Goal: Task Accomplishment & Management: Use online tool/utility

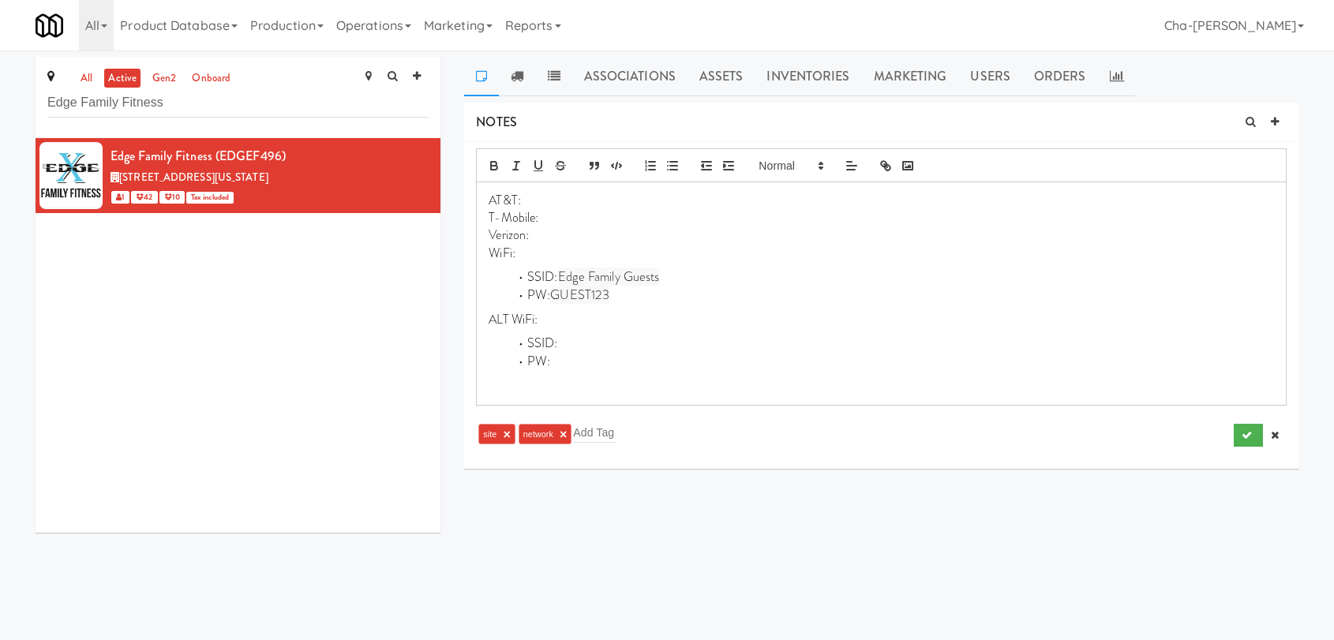
click at [561, 232] on p "Verizon:" at bounding box center [882, 235] width 786 height 17
click at [761, 262] on div "AT&T: T-Mobile: Verizon:9/5 WiFi: SSID: Edge Family Guests PW: GUEST123 ALT WiF…" at bounding box center [881, 293] width 809 height 223
click at [535, 254] on p "WiFi:" at bounding box center [882, 253] width 786 height 17
click at [1244, 432] on icon "submit" at bounding box center [1247, 435] width 10 height 10
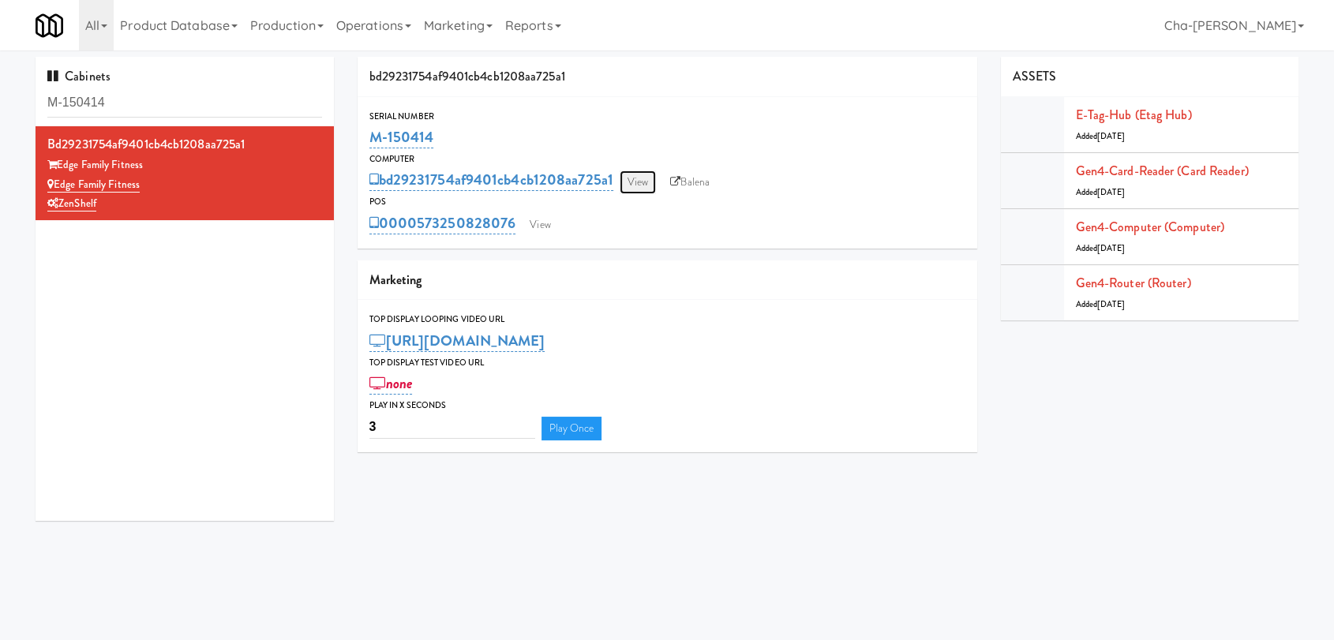
click at [641, 182] on link "View" at bounding box center [638, 183] width 36 height 24
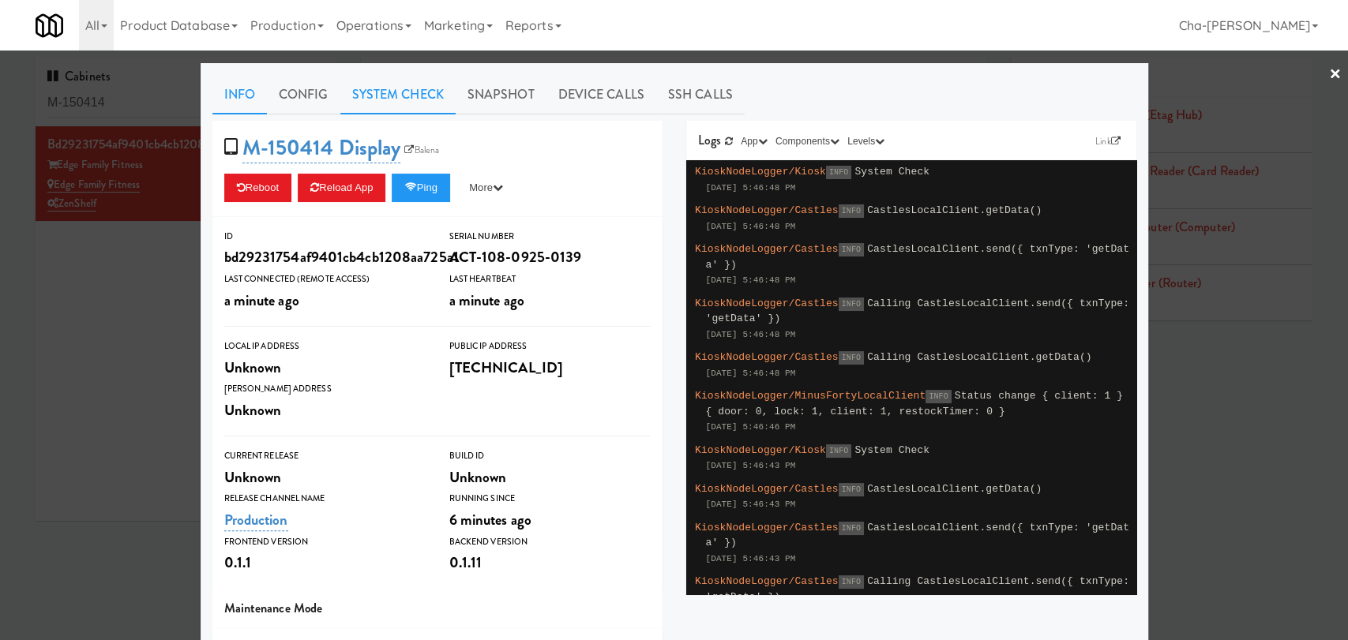
click at [405, 103] on link "System Check" at bounding box center [397, 94] width 115 height 39
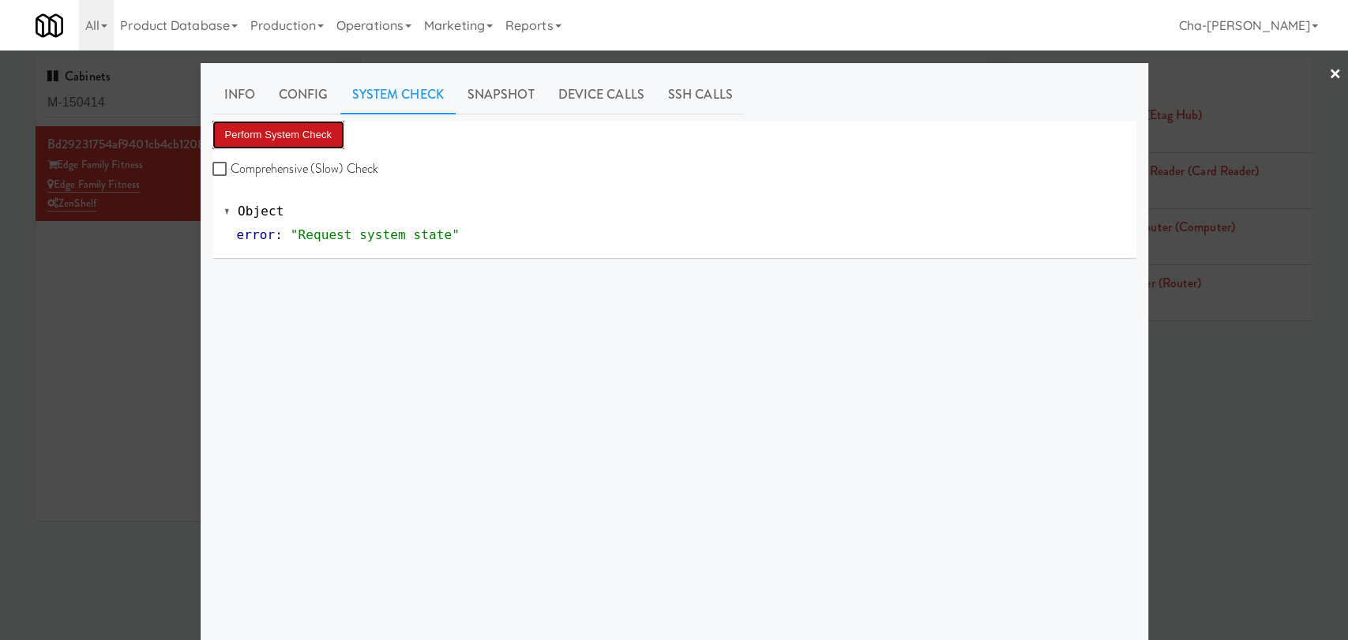
click at [257, 141] on button "Perform System Check" at bounding box center [278, 135] width 133 height 28
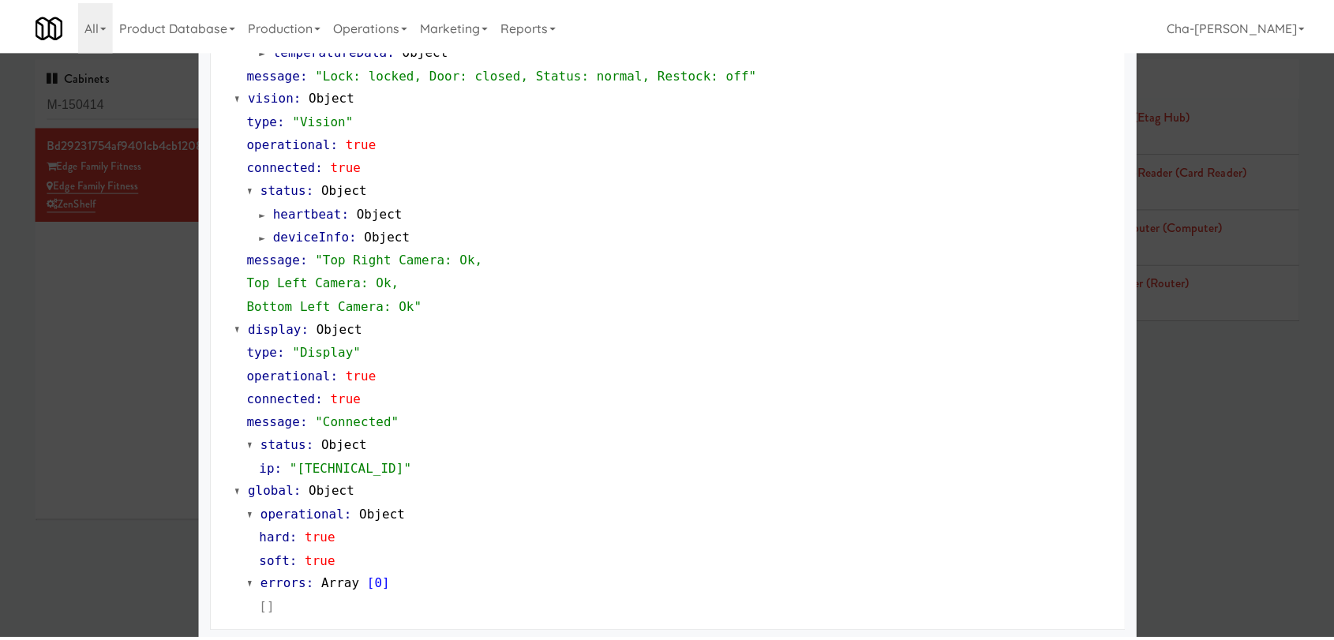
scroll to position [609, 0]
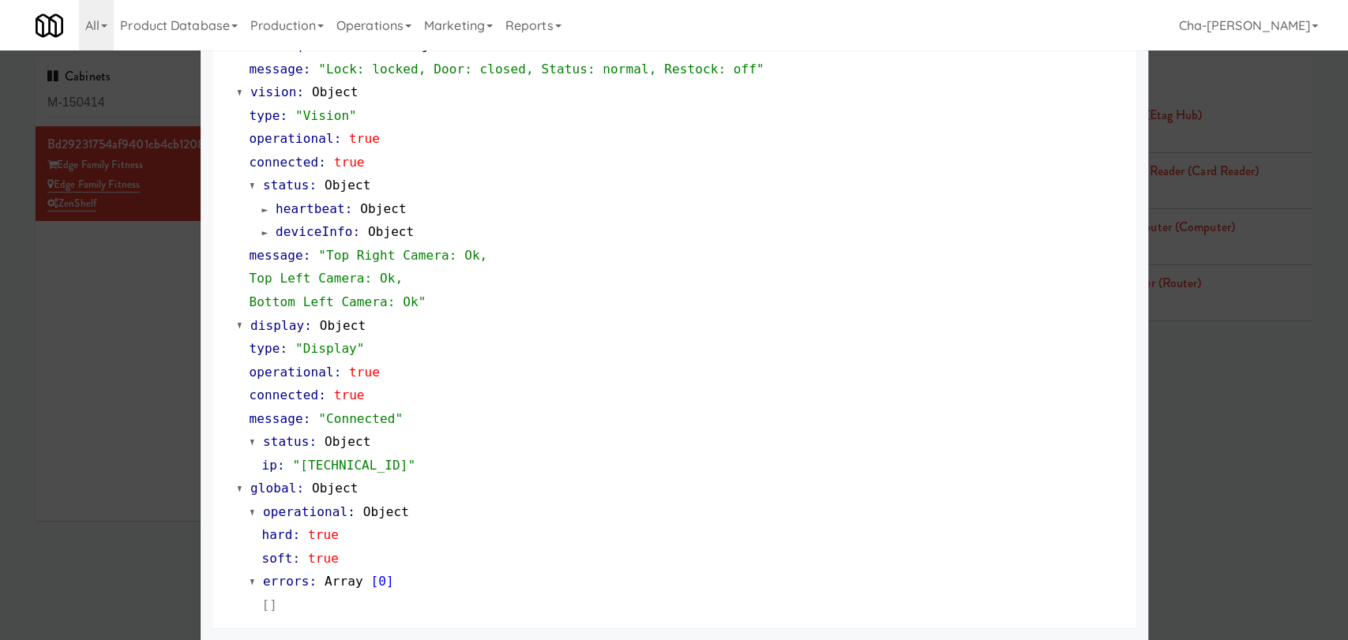
click at [139, 356] on div at bounding box center [674, 320] width 1348 height 640
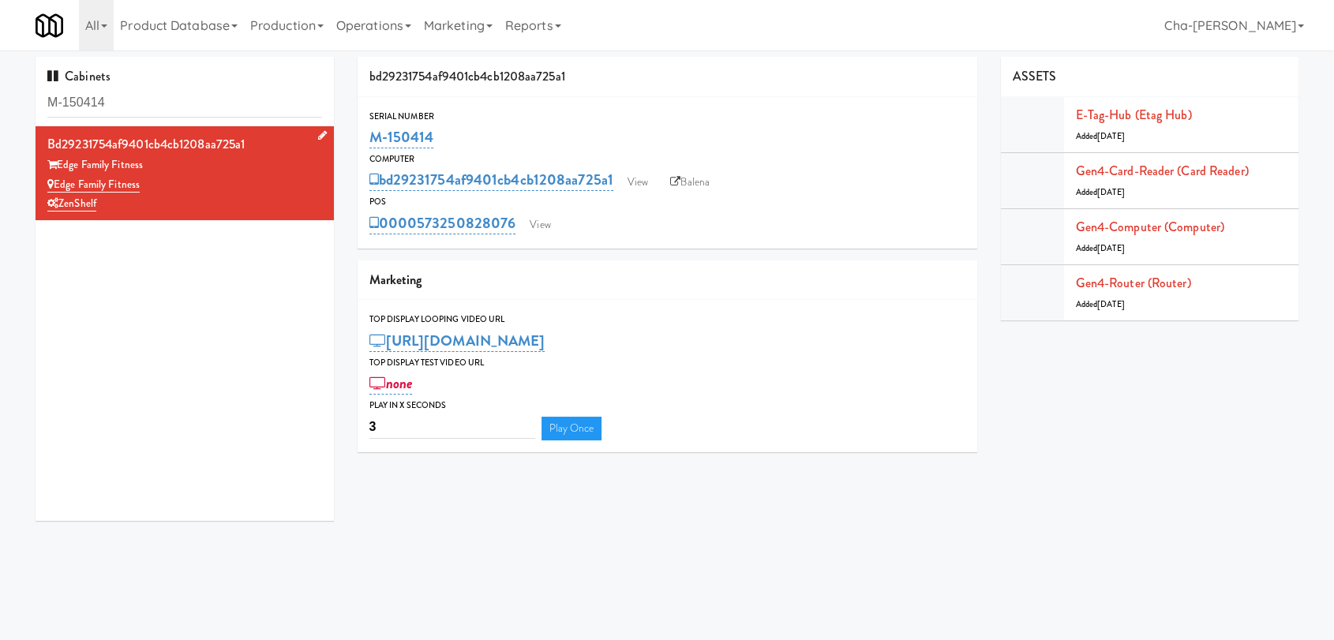
drag, startPoint x: 154, startPoint y: 176, endPoint x: 57, endPoint y: 186, distance: 97.6
click at [57, 186] on div "Edge Family Fitness" at bounding box center [184, 185] width 275 height 20
copy link "Edge Family Fitness"
click at [647, 171] on link "View" at bounding box center [638, 183] width 36 height 24
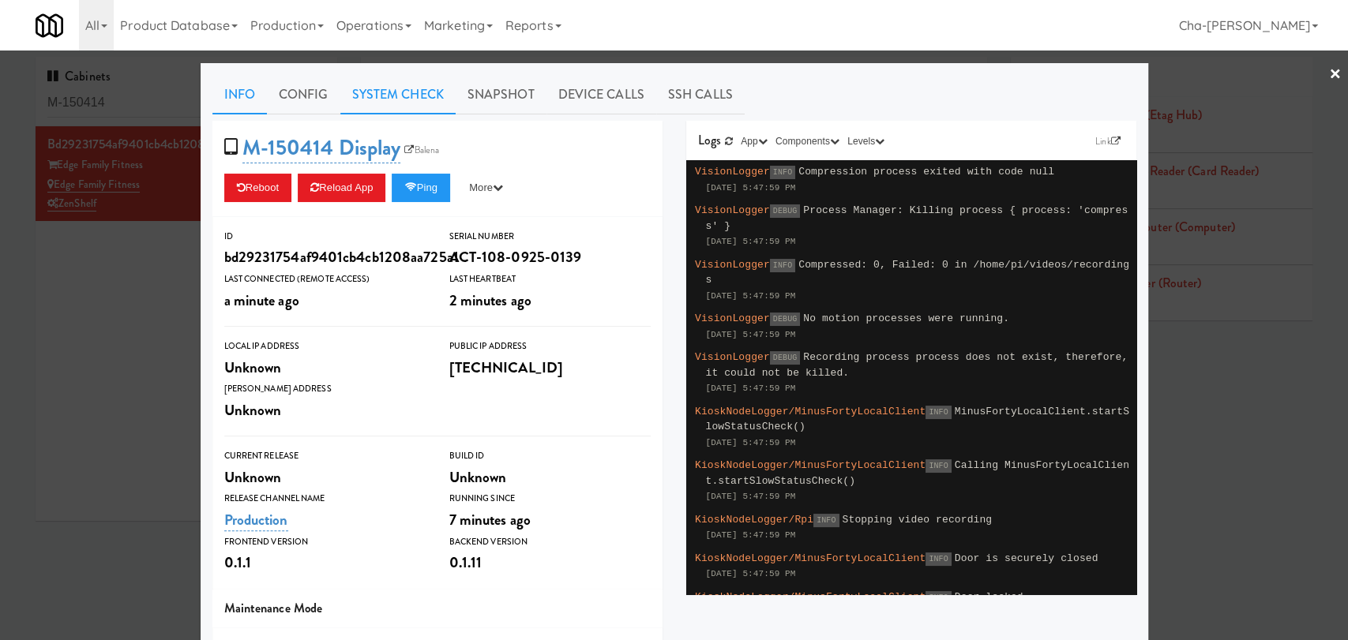
click at [370, 99] on link "System Check" at bounding box center [397, 94] width 115 height 39
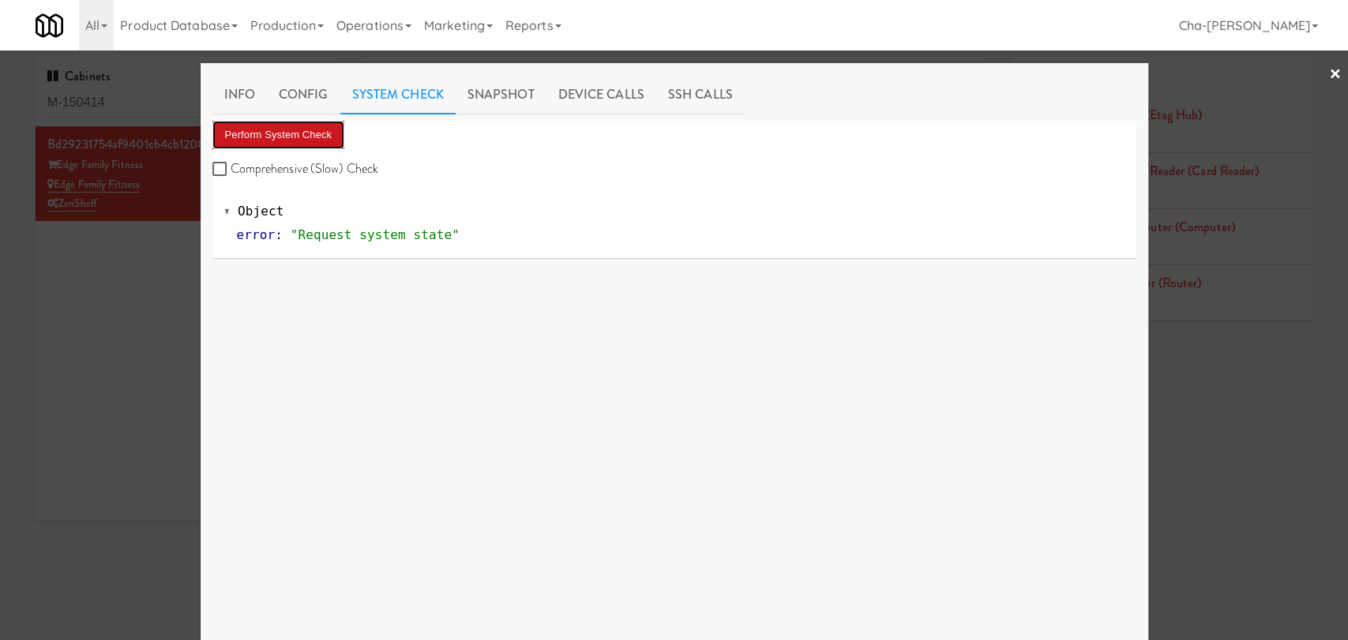
click at [292, 134] on button "Perform System Check" at bounding box center [278, 135] width 133 height 28
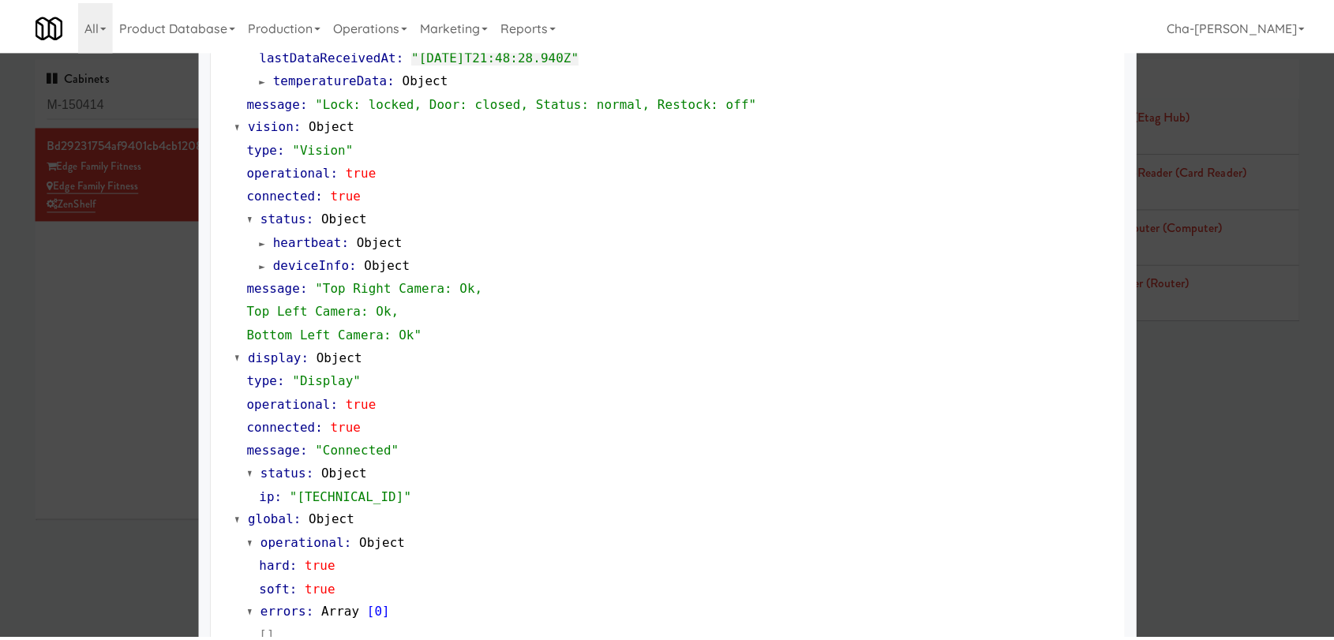
scroll to position [609, 0]
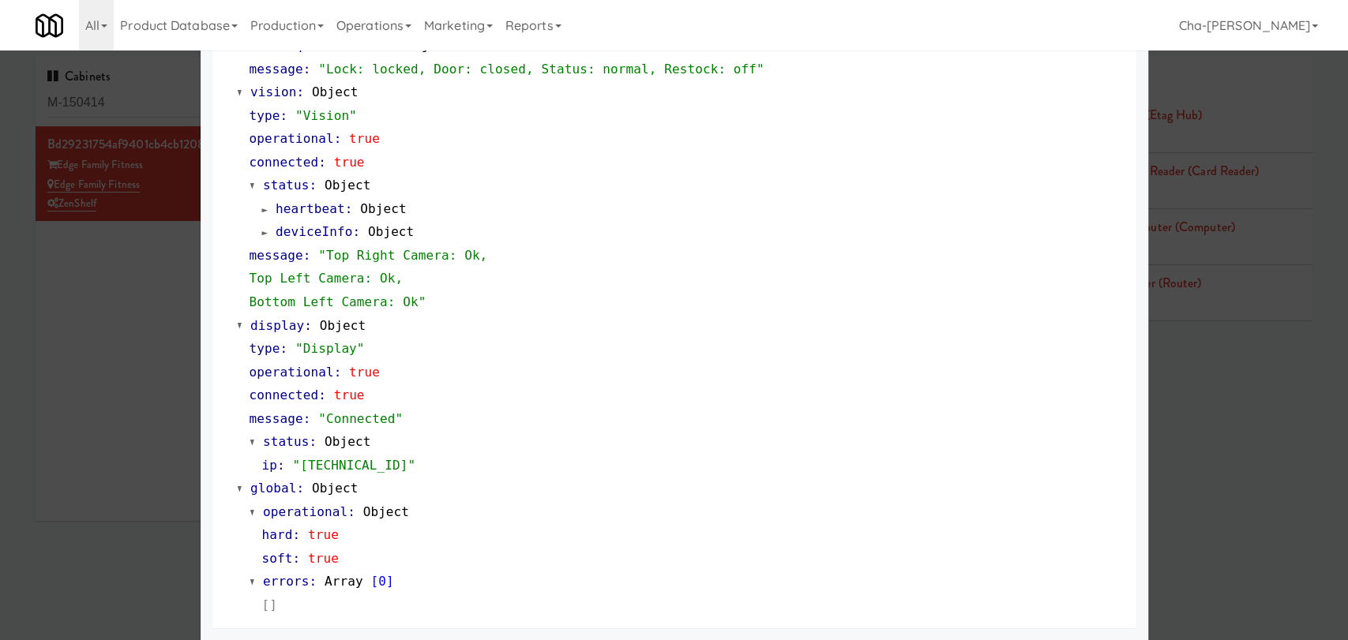
click at [126, 375] on div at bounding box center [674, 320] width 1348 height 640
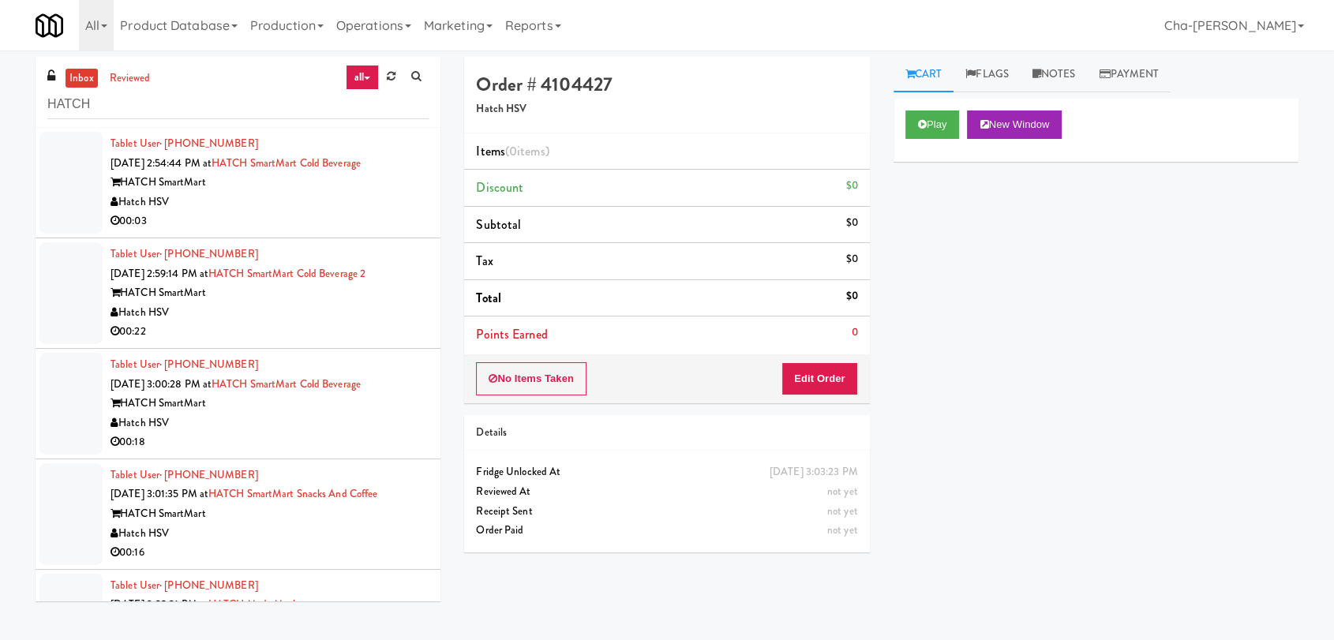
scroll to position [189, 0]
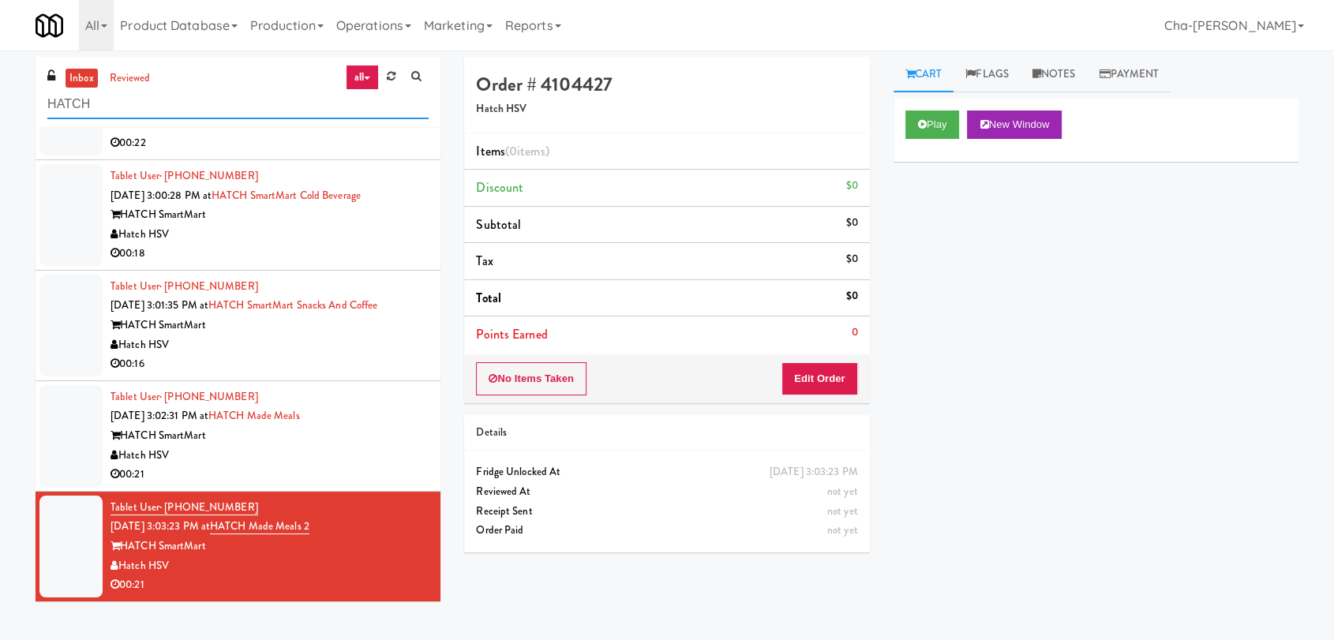
click at [253, 103] on input "HATCH" at bounding box center [237, 104] width 381 height 29
paste input "Edge Family Fitness"
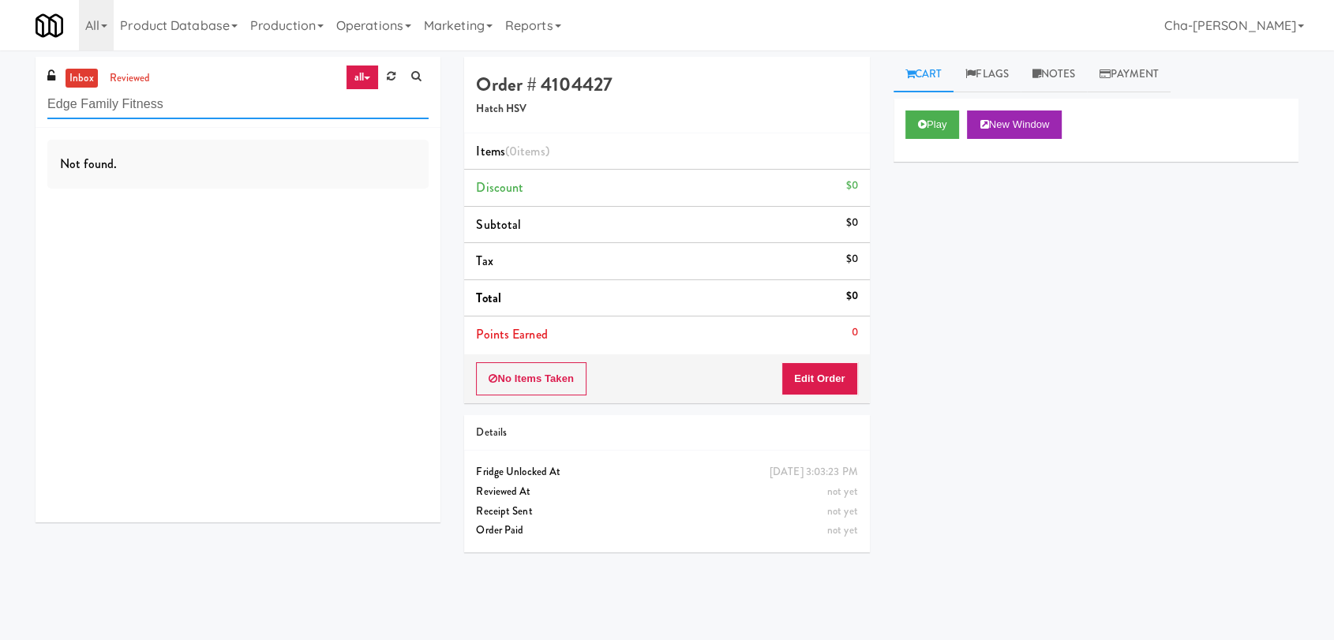
scroll to position [0, 0]
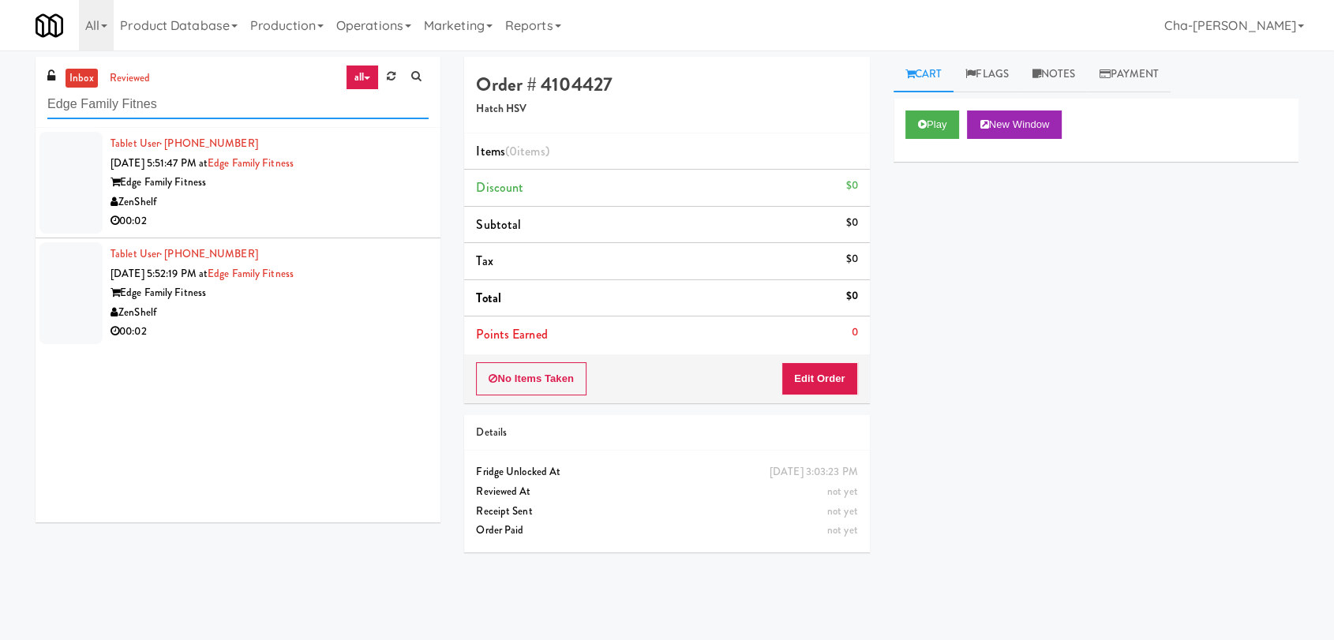
type input "Edge Family Fitnes"
click at [314, 208] on div "ZenShelf" at bounding box center [270, 203] width 318 height 20
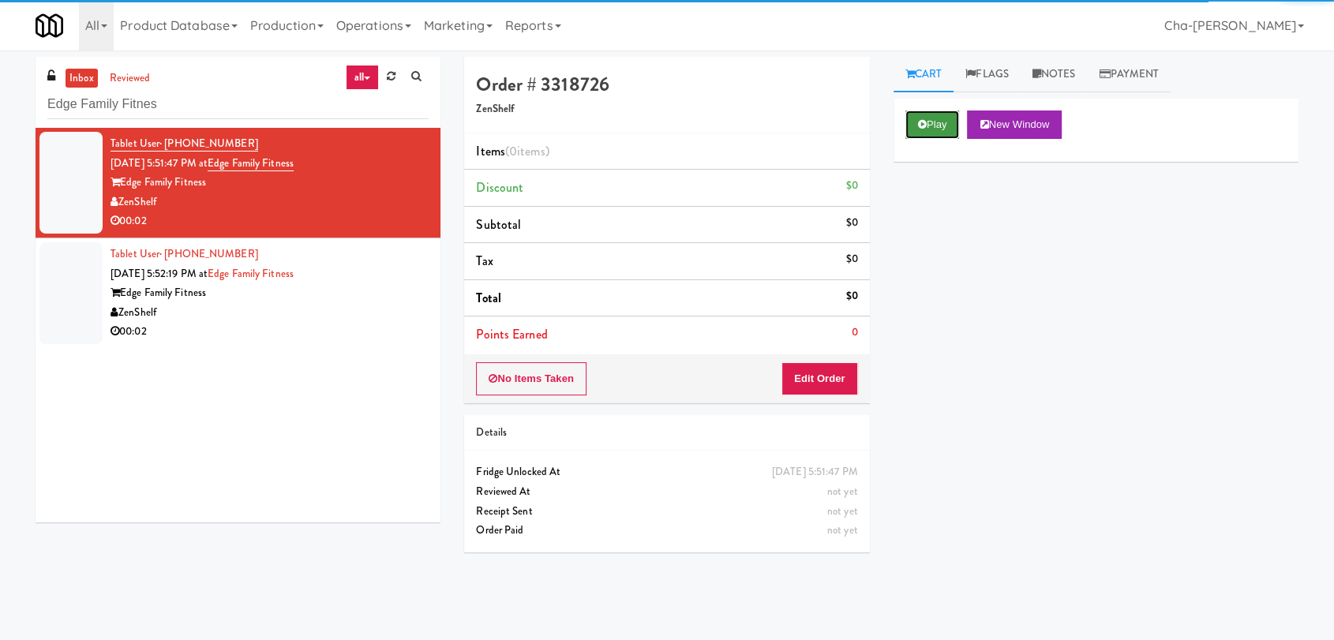
click at [935, 127] on button "Play" at bounding box center [933, 125] width 54 height 28
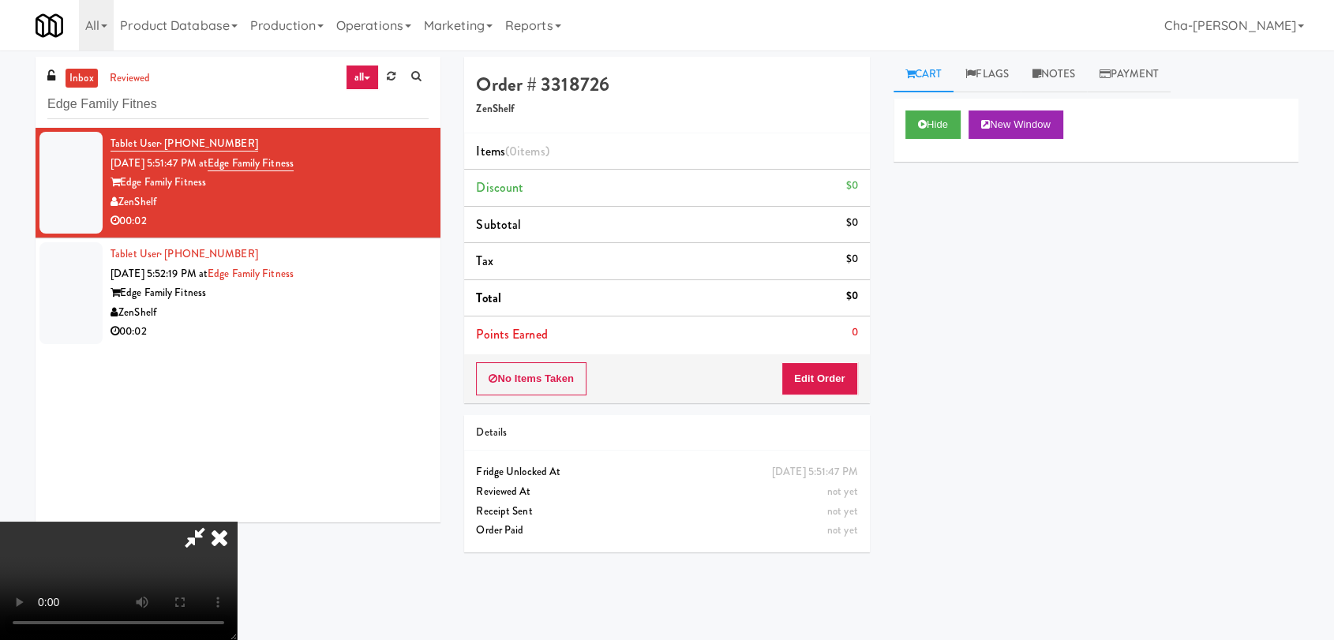
click at [237, 522] on icon at bounding box center [219, 538] width 35 height 32
